Goal: Register for event/course

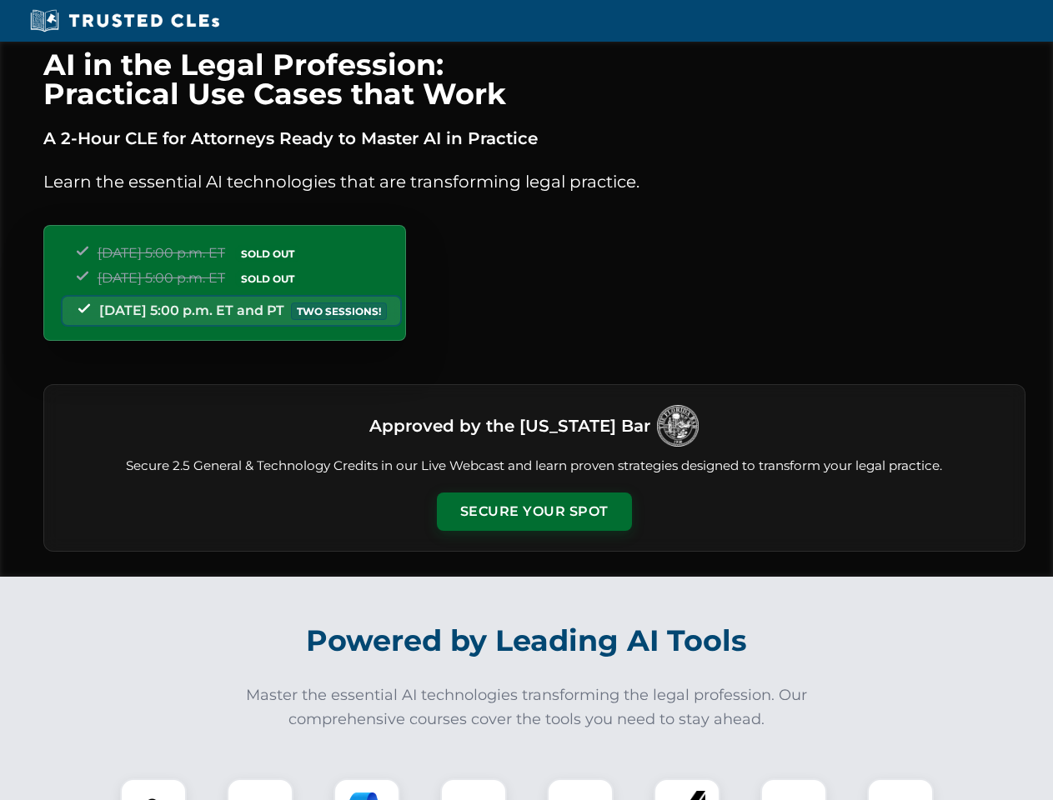
click at [534, 512] on button "Secure Your Spot" at bounding box center [534, 512] width 195 height 38
click at [153, 790] on img at bounding box center [153, 812] width 48 height 48
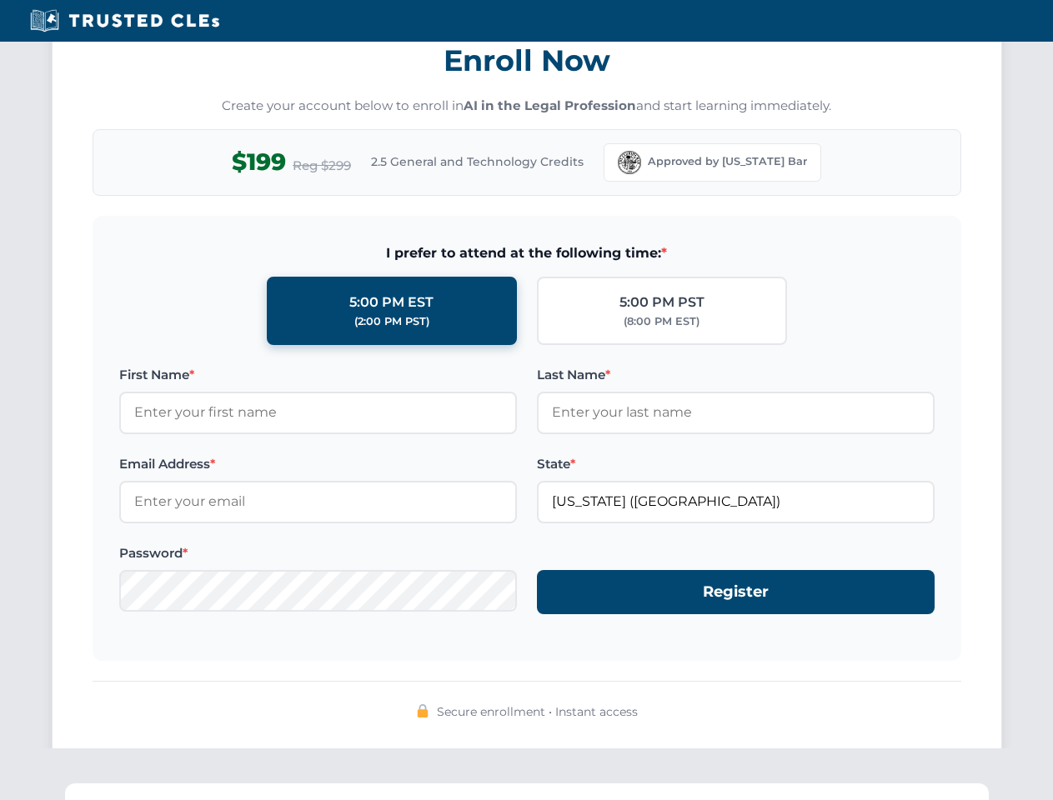
scroll to position [1637, 0]
